Goal: Browse casually

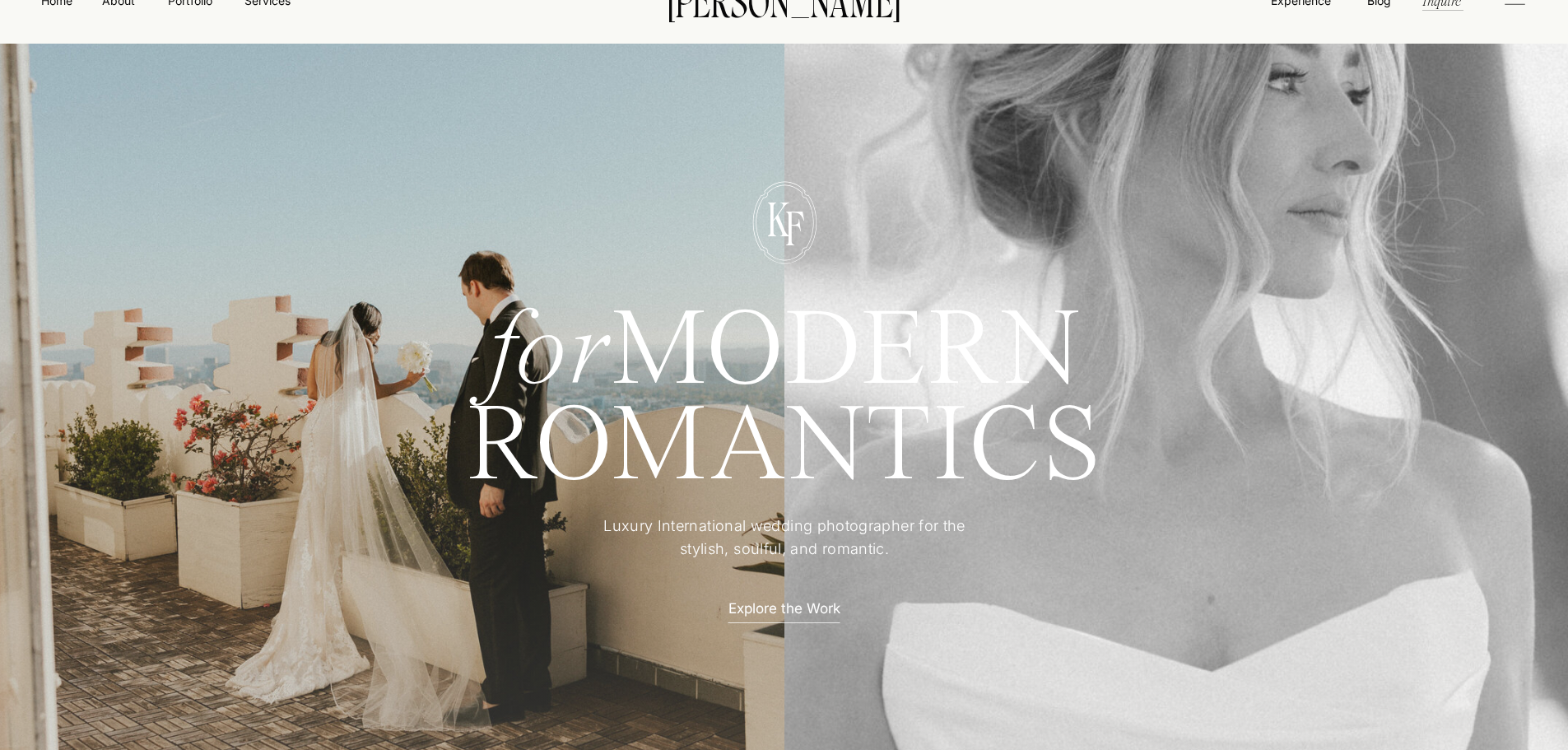
scroll to position [82, 0]
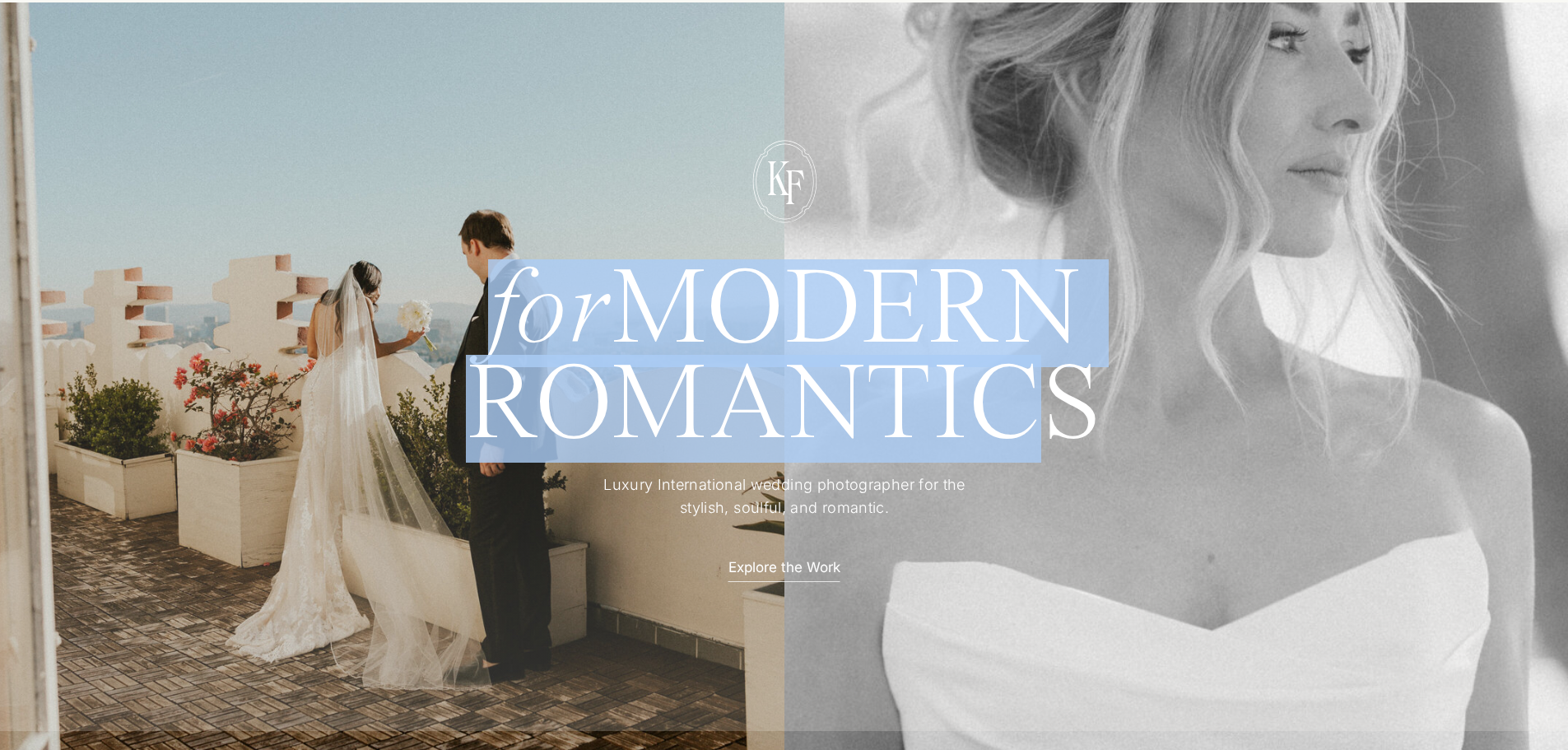
drag, startPoint x: 1013, startPoint y: 385, endPoint x: 1311, endPoint y: 402, distance: 298.5
click at [1278, 402] on div "for MODERN ROMANTICS Luxury International wedding photographer for the stylish,…" at bounding box center [784, 377] width 987 height 706
click at [1311, 402] on div at bounding box center [783, 397] width 1584 height 665
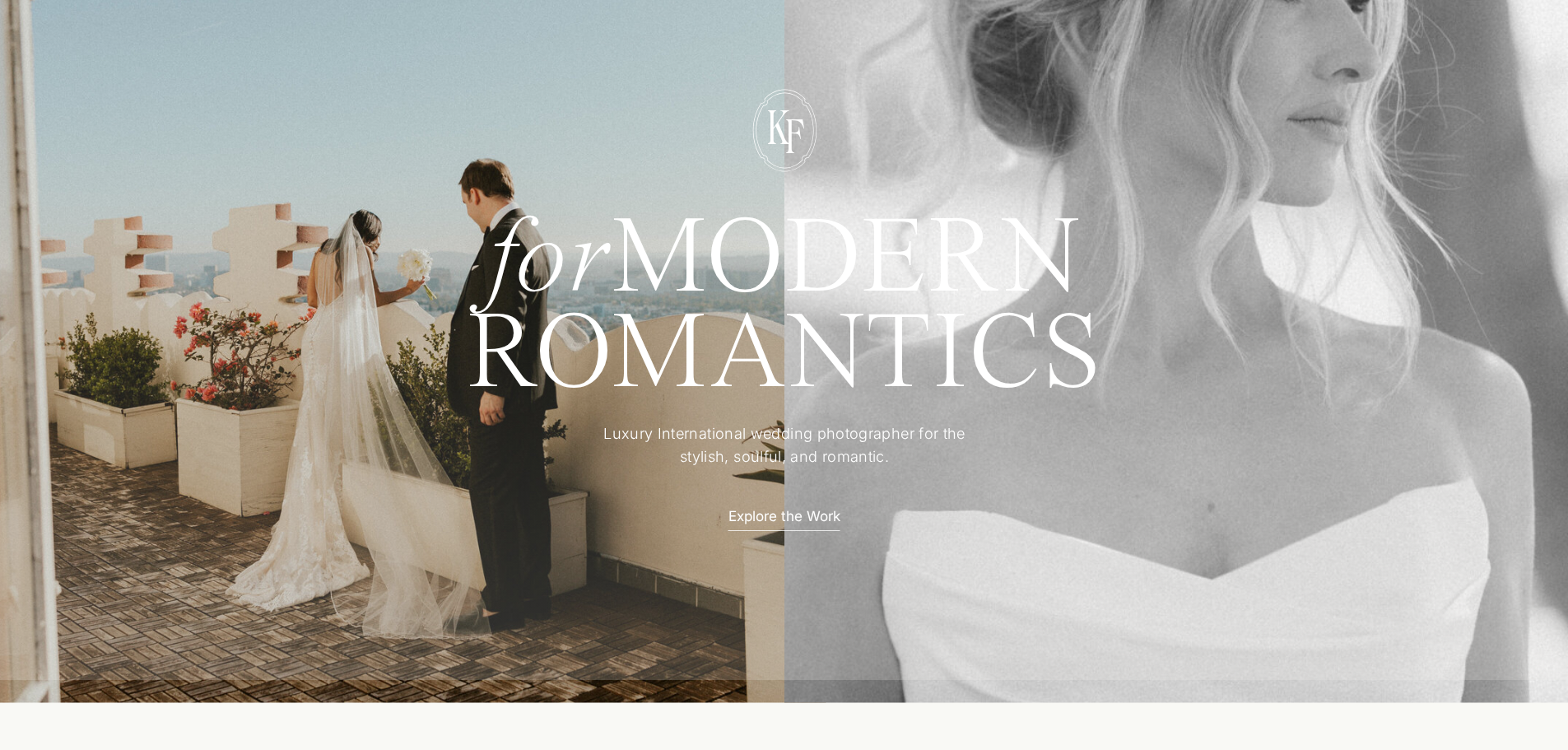
scroll to position [0, 0]
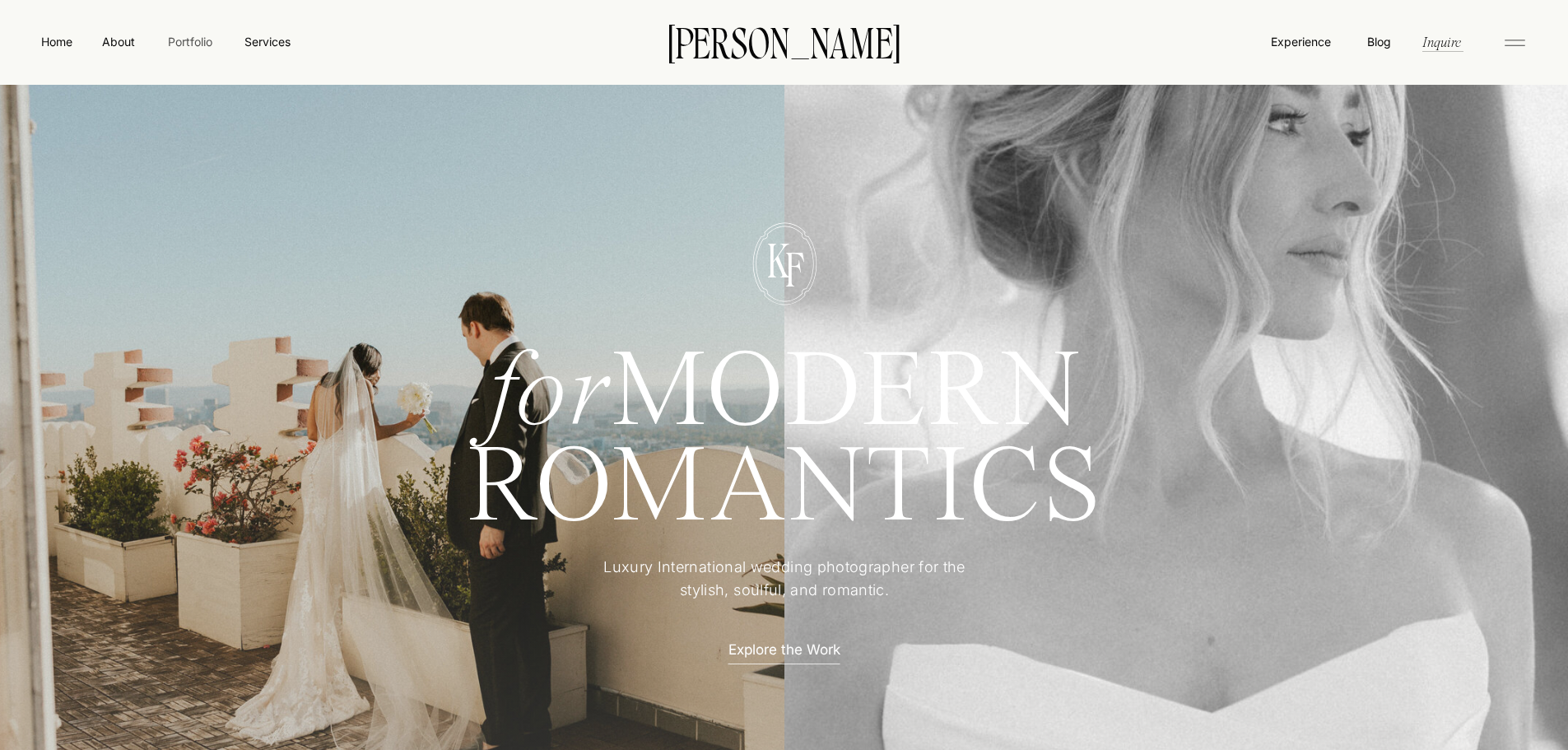
click at [186, 40] on nav "Portfolio" at bounding box center [190, 41] width 58 height 17
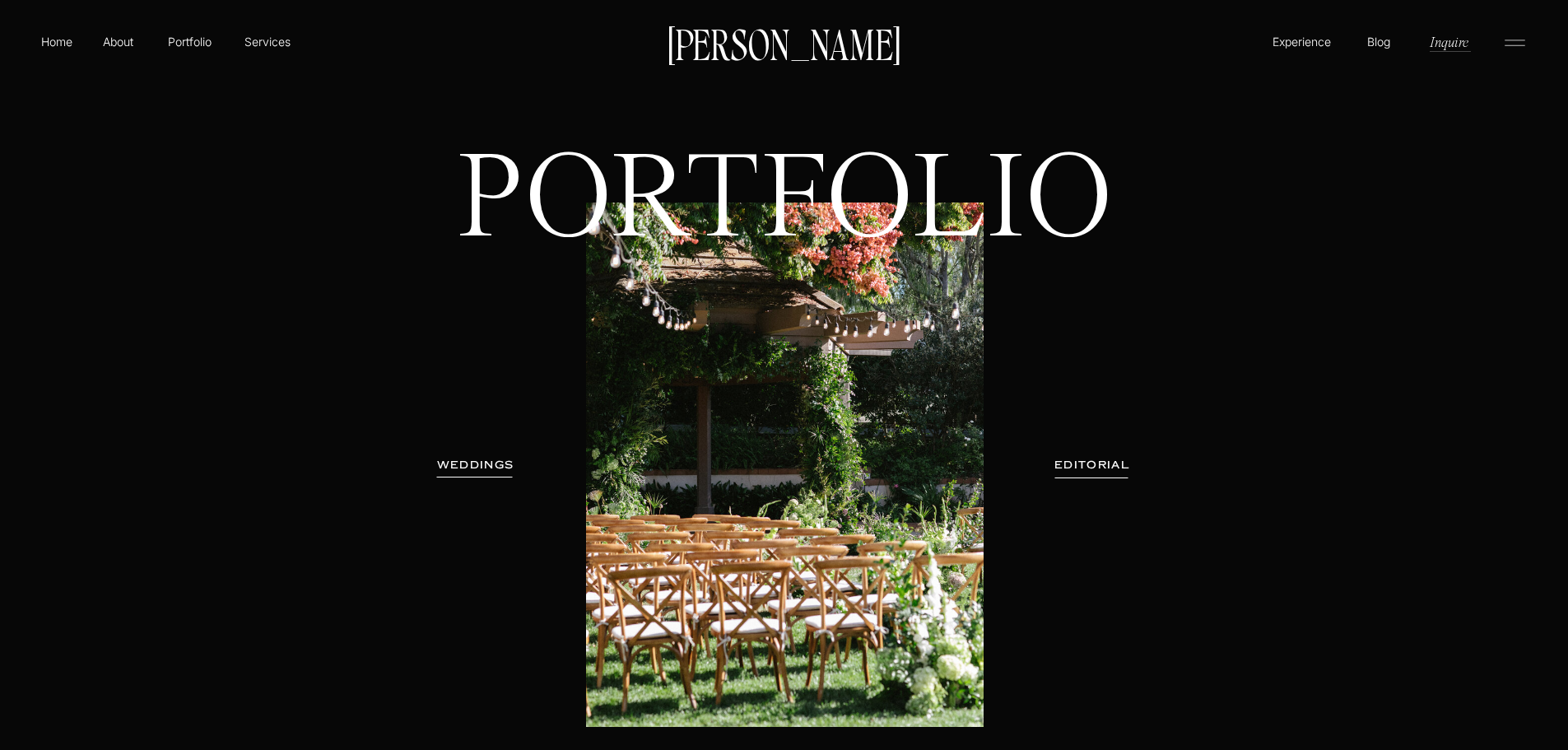
click at [796, 40] on p "[PERSON_NAME]" at bounding box center [784, 42] width 248 height 35
